Goal: Browse casually

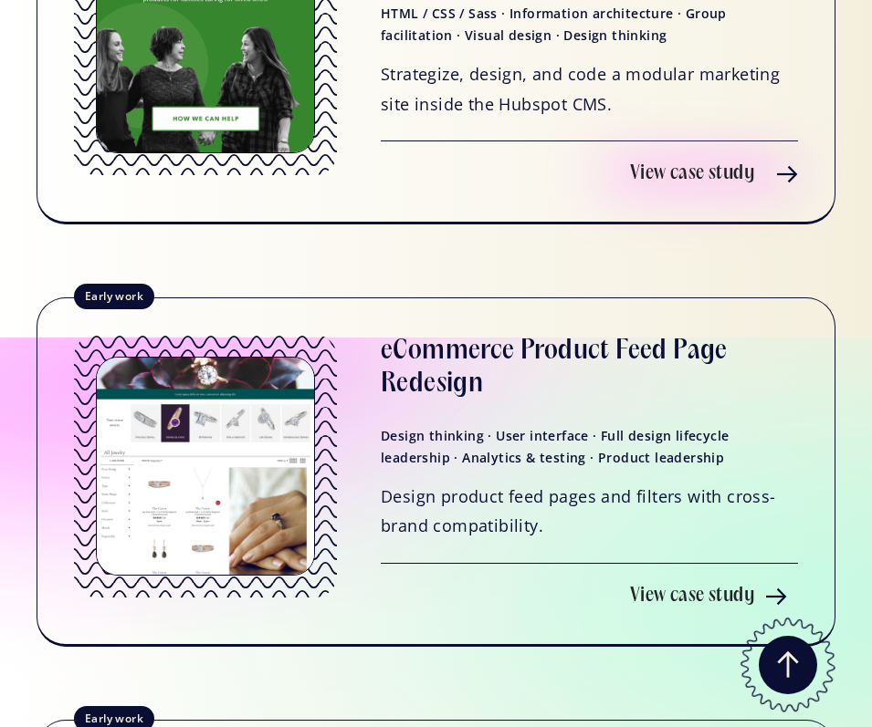
scroll to position [5428, 0]
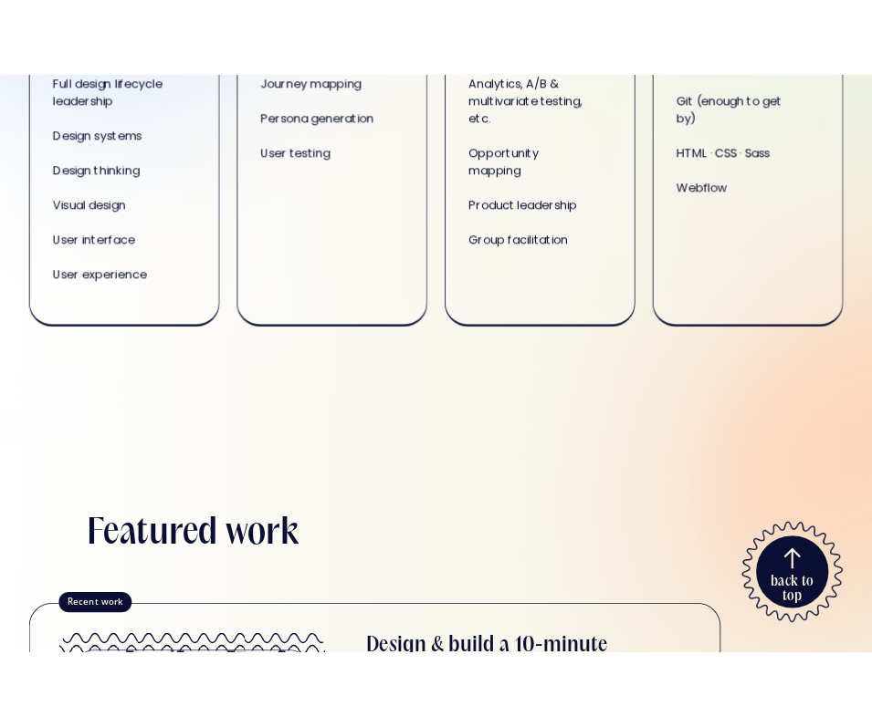
scroll to position [1182, 0]
